Goal: Transaction & Acquisition: Purchase product/service

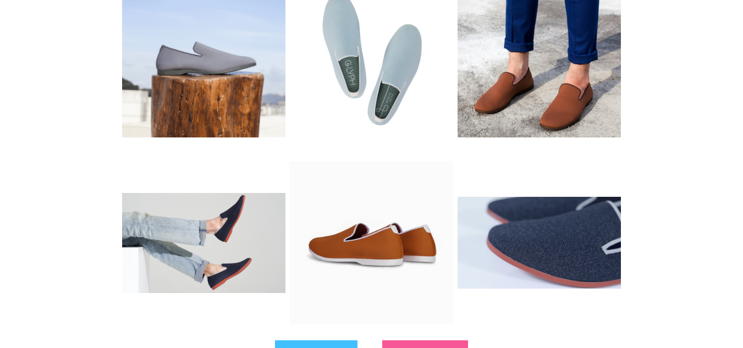
scroll to position [220, 0]
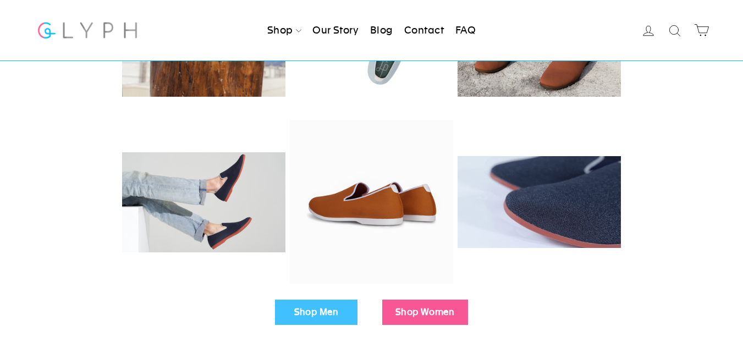
click at [318, 305] on link "Shop Men" at bounding box center [316, 312] width 82 height 25
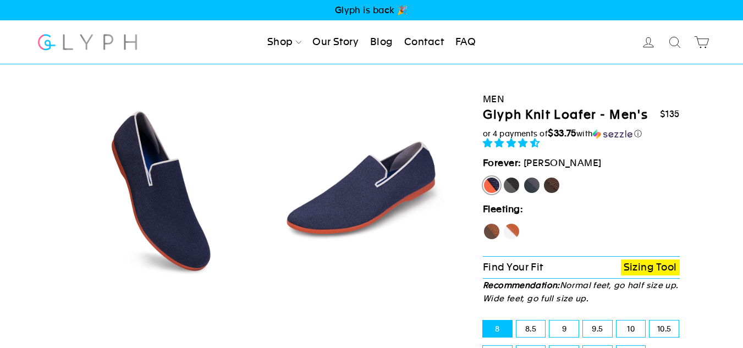
select select "highest-rating"
click at [511, 185] on label "Panther" at bounding box center [511, 185] width 18 height 18
click at [503, 177] on input "Panther" at bounding box center [502, 176] width 1 height 1
radio input "true"
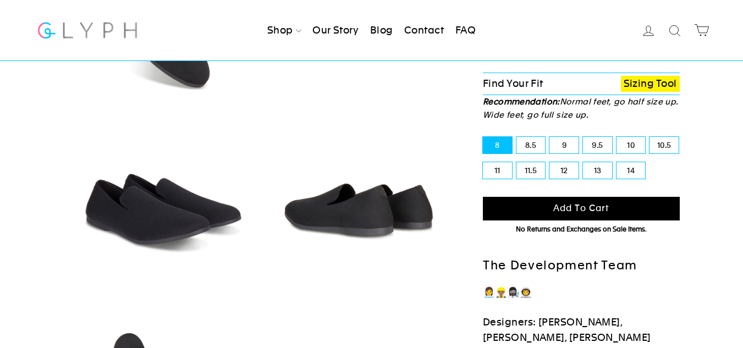
scroll to position [165, 0]
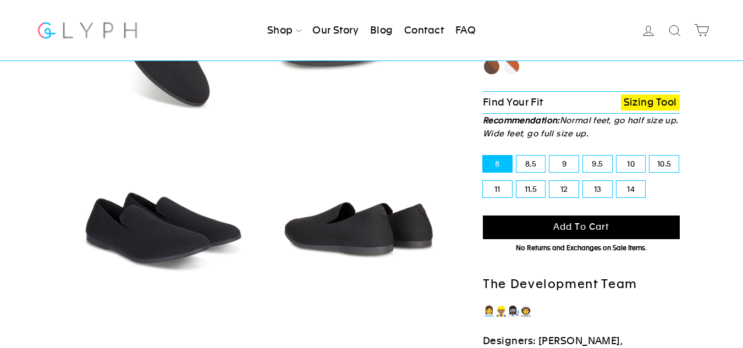
click at [490, 188] on label "11" at bounding box center [497, 189] width 29 height 16
click at [483, 181] on input "11" at bounding box center [483, 181] width 1 height 1
radio input "true"
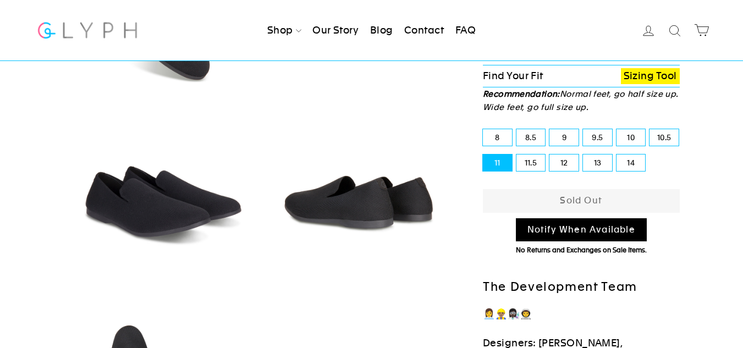
scroll to position [165, 0]
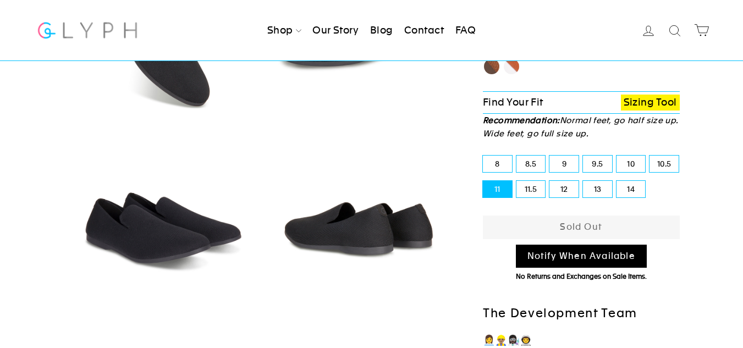
click at [527, 181] on label "11.5" at bounding box center [530, 189] width 29 height 16
click at [517, 181] on input "11.5" at bounding box center [516, 181] width 1 height 1
radio input "true"
click at [666, 161] on label "10.5" at bounding box center [663, 164] width 29 height 16
click at [650, 156] on input "10.5" at bounding box center [649, 156] width 1 height 1
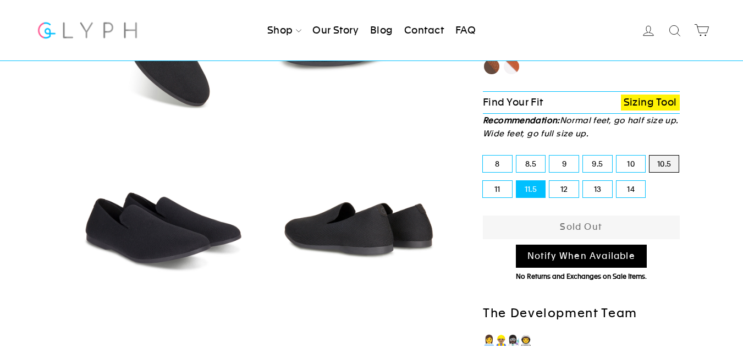
radio input "true"
click at [592, 157] on label "9.5" at bounding box center [597, 164] width 29 height 16
click at [583, 156] on input "9.5" at bounding box center [583, 156] width 1 height 1
radio input "true"
click at [537, 159] on label "8.5" at bounding box center [530, 164] width 29 height 16
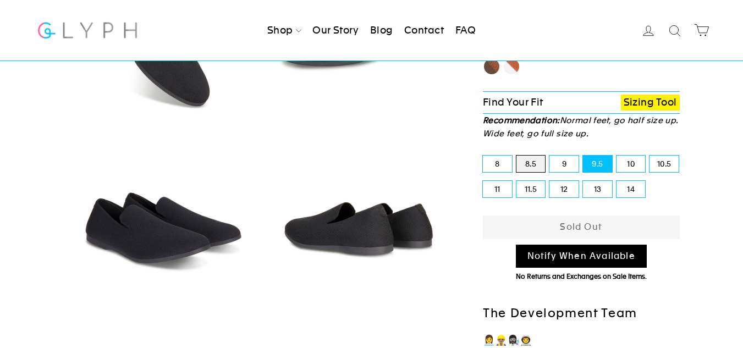
click at [517, 156] on input "8.5" at bounding box center [516, 156] width 1 height 1
radio input "true"
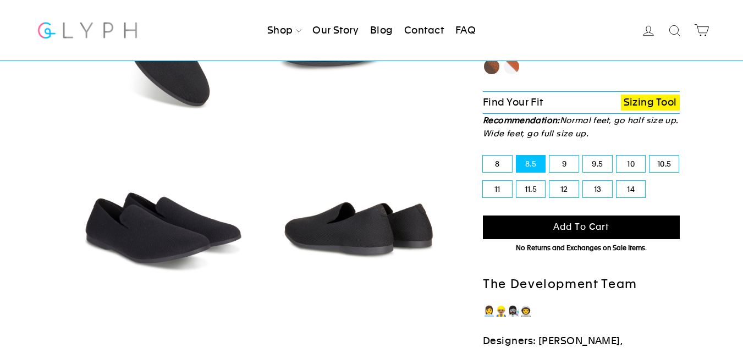
drag, startPoint x: 626, startPoint y: 179, endPoint x: 625, endPoint y: 186, distance: 7.2
click at [625, 180] on div "14" at bounding box center [631, 188] width 34 height 25
click at [625, 186] on label "14" at bounding box center [630, 189] width 29 height 16
click at [617, 181] on input "14" at bounding box center [616, 181] width 1 height 1
radio input "true"
